Goal: Task Accomplishment & Management: Complete application form

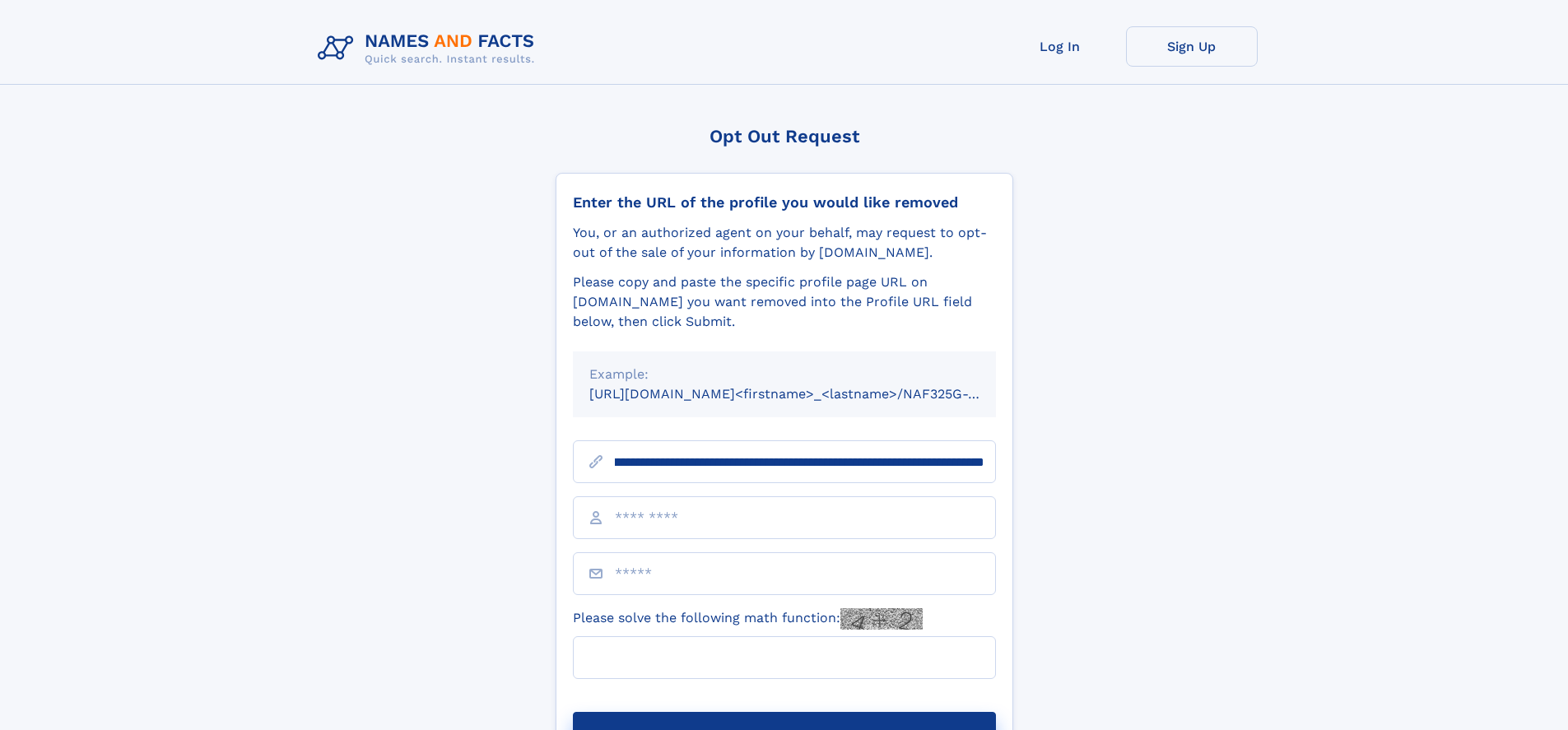
scroll to position [0, 194]
type input "**********"
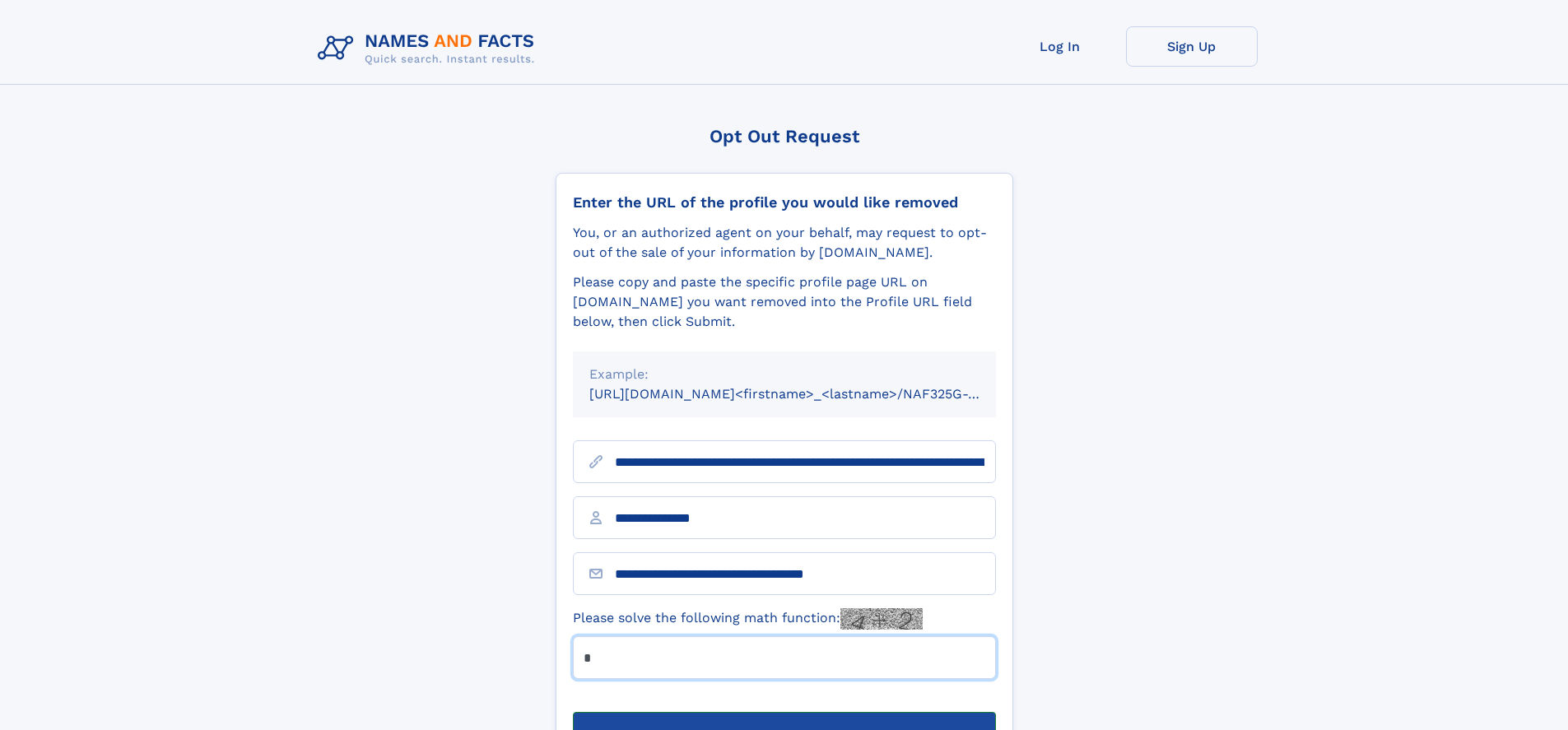
type input "*"
click at [784, 712] on button "Submit Opt Out Request" at bounding box center [785, 738] width 423 height 53
